Goal: Find contact information: Find contact information

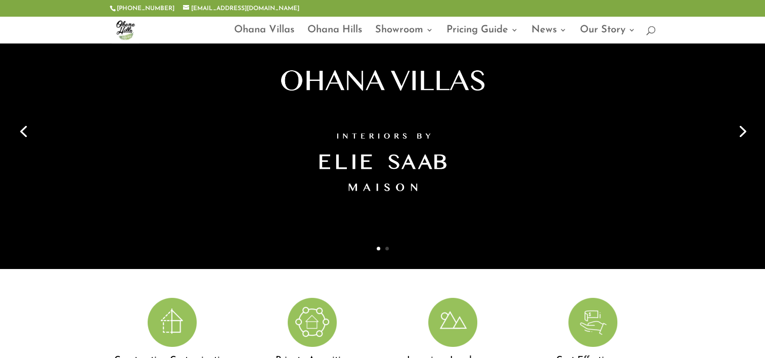
scroll to position [51, 0]
click at [739, 124] on link "Next" at bounding box center [741, 130] width 24 height 24
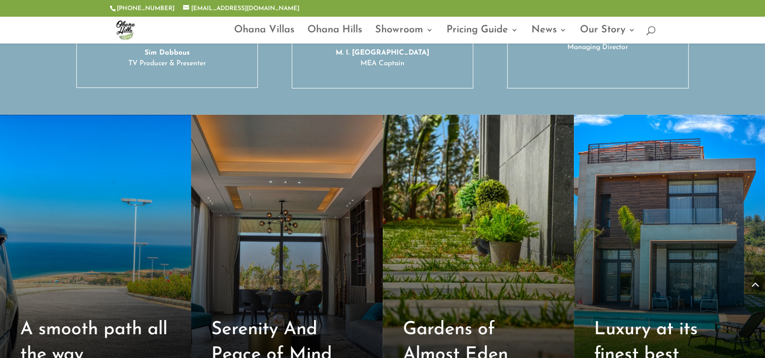
scroll to position [3740, 0]
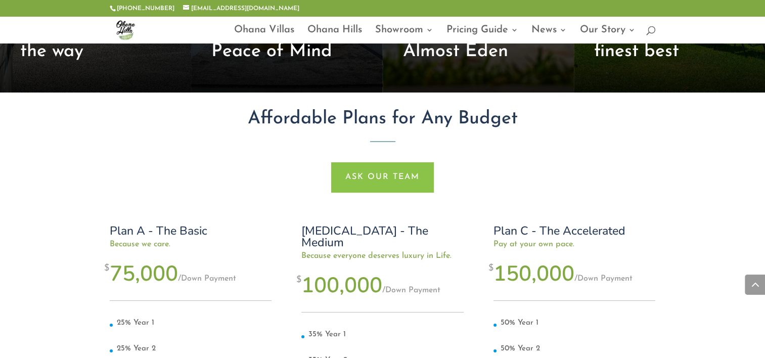
click at [468, 206] on div "Plan A - The Basic Because we care. $ 75,000 / Down Payment 25% Year 1 25% Year…" at bounding box center [383, 346] width 546 height 281
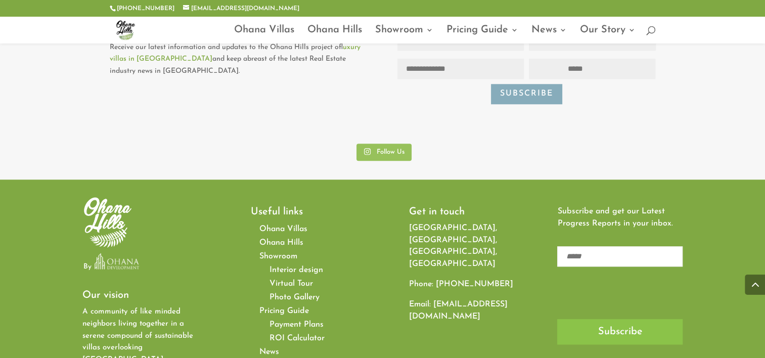
scroll to position [4833, 0]
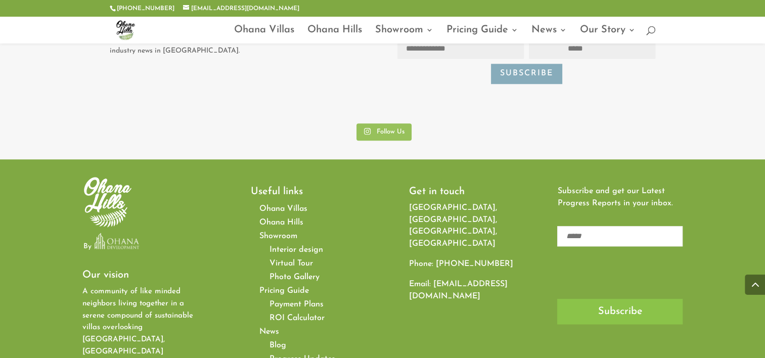
click at [286, 246] on span "Interior design" at bounding box center [296, 250] width 54 height 8
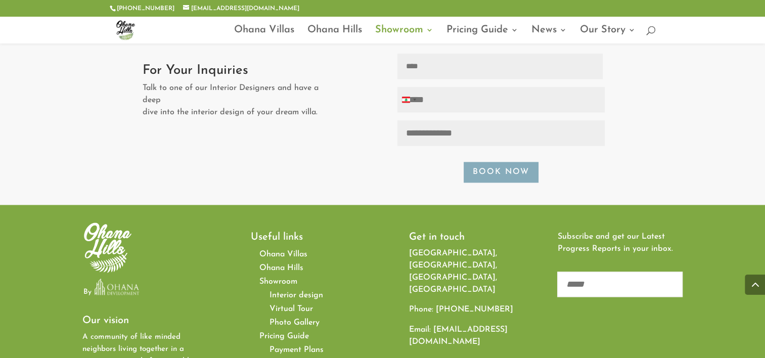
scroll to position [1482, 0]
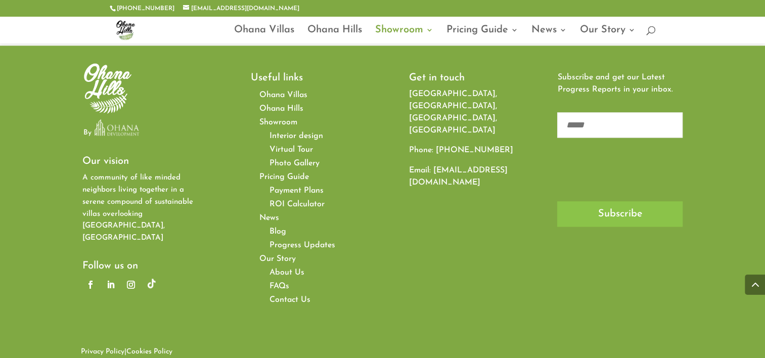
click at [291, 296] on span "Contact Us" at bounding box center [289, 300] width 41 height 8
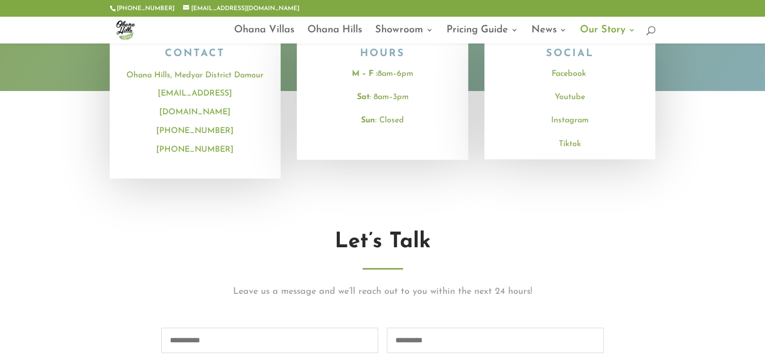
scroll to position [303, 0]
